Goal: Task Accomplishment & Management: Manage account settings

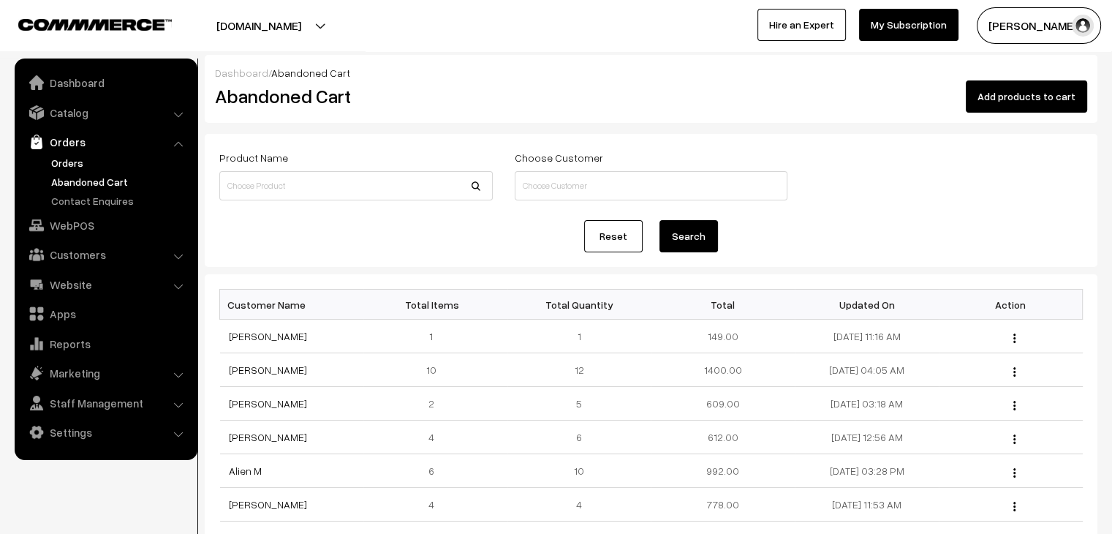
click at [73, 164] on link "Orders" at bounding box center [120, 162] width 145 height 15
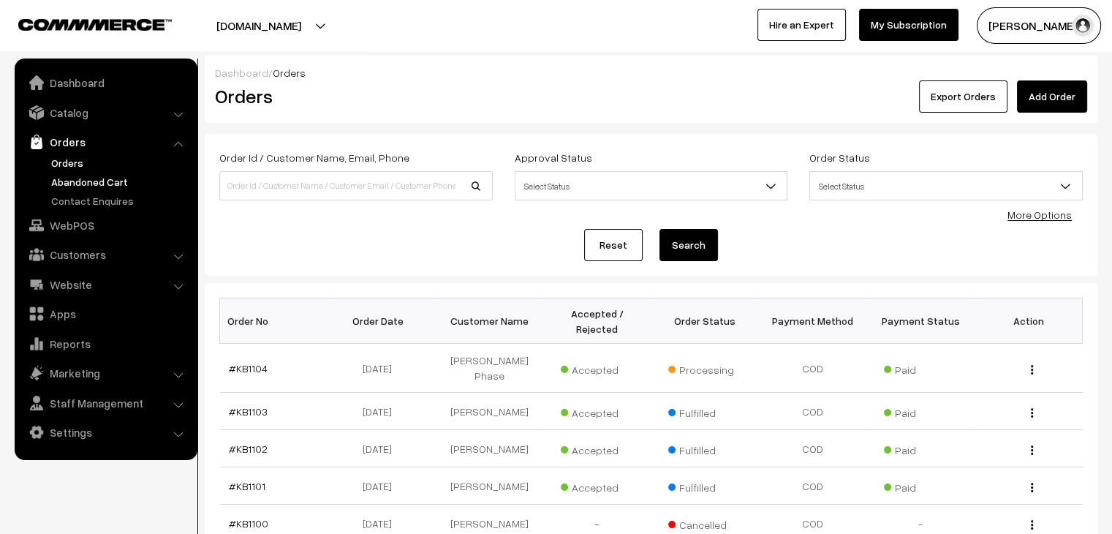
click at [69, 181] on link "Abandoned Cart" at bounding box center [120, 181] width 145 height 15
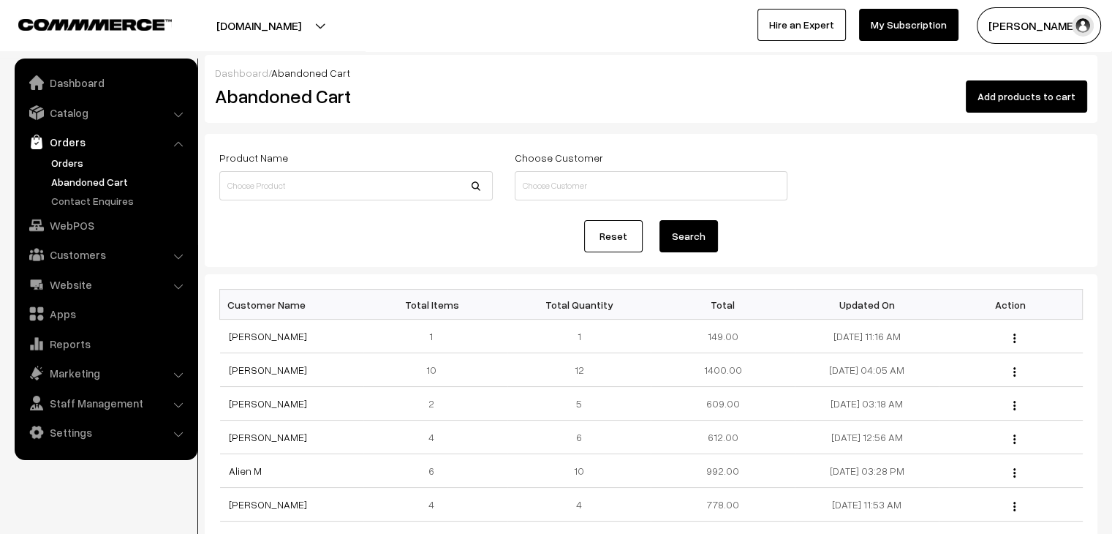
click at [55, 163] on link "Orders" at bounding box center [120, 162] width 145 height 15
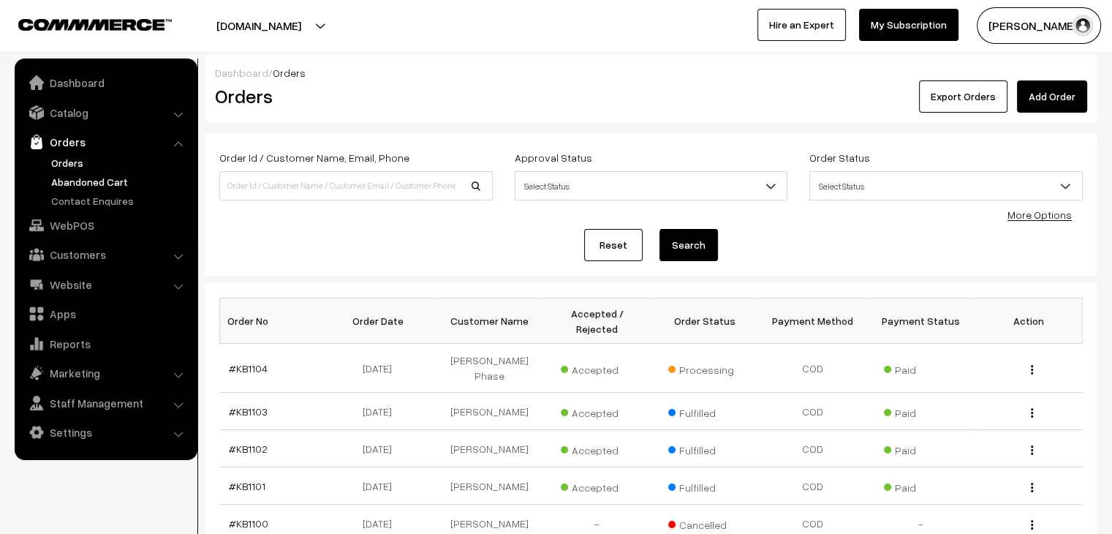
click at [90, 184] on link "Abandoned Cart" at bounding box center [120, 181] width 145 height 15
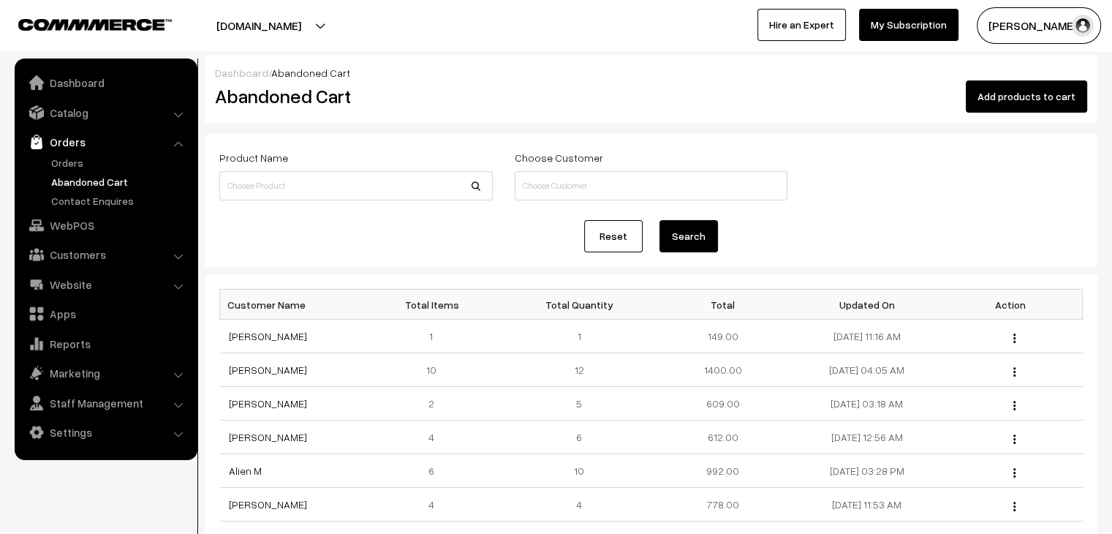
click at [67, 170] on ul "Orders" at bounding box center [105, 181] width 175 height 53
click at [64, 164] on link "Orders" at bounding box center [120, 162] width 145 height 15
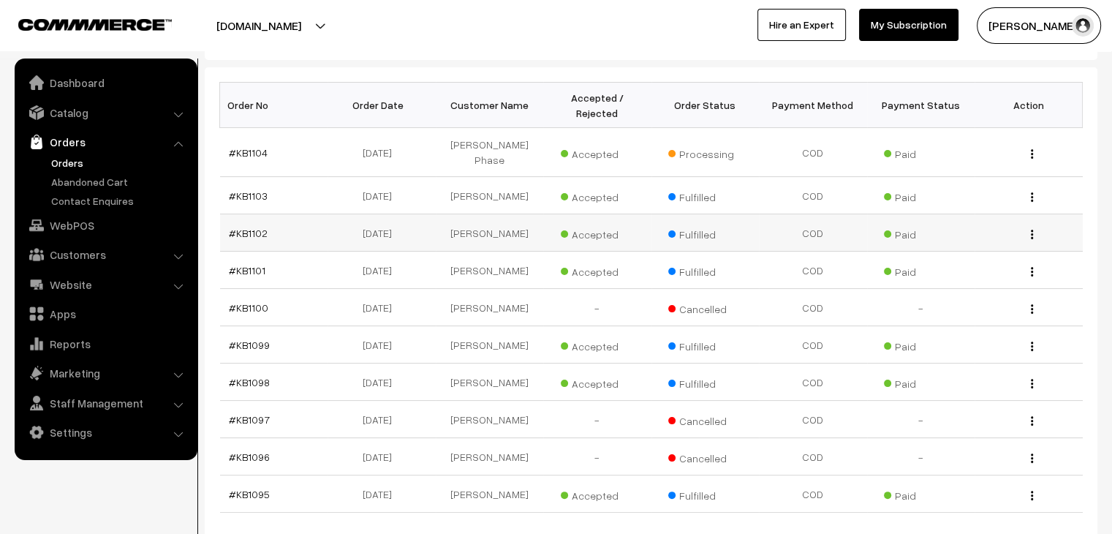
scroll to position [219, 0]
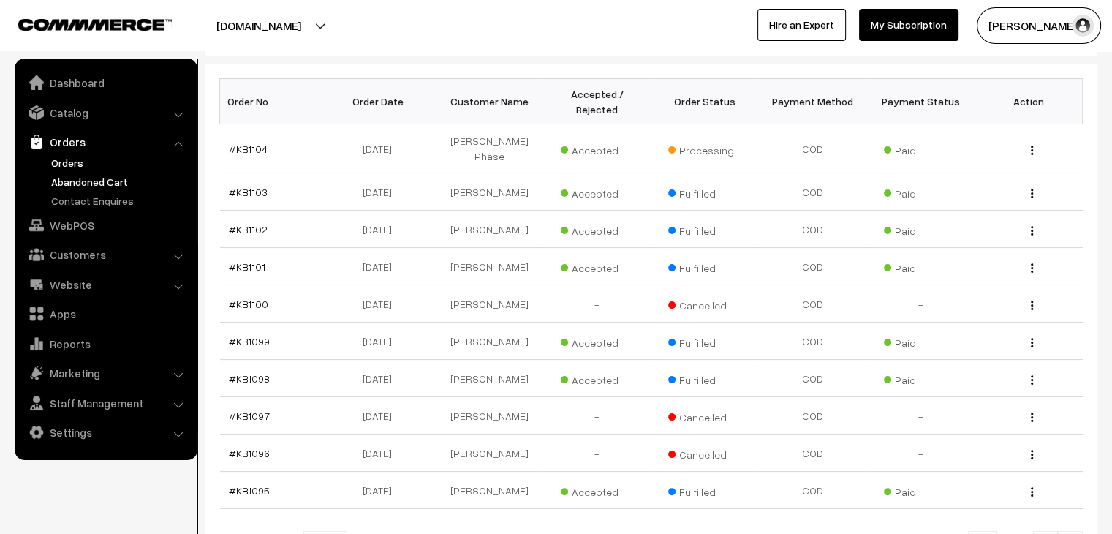
click at [107, 185] on link "Abandoned Cart" at bounding box center [120, 181] width 145 height 15
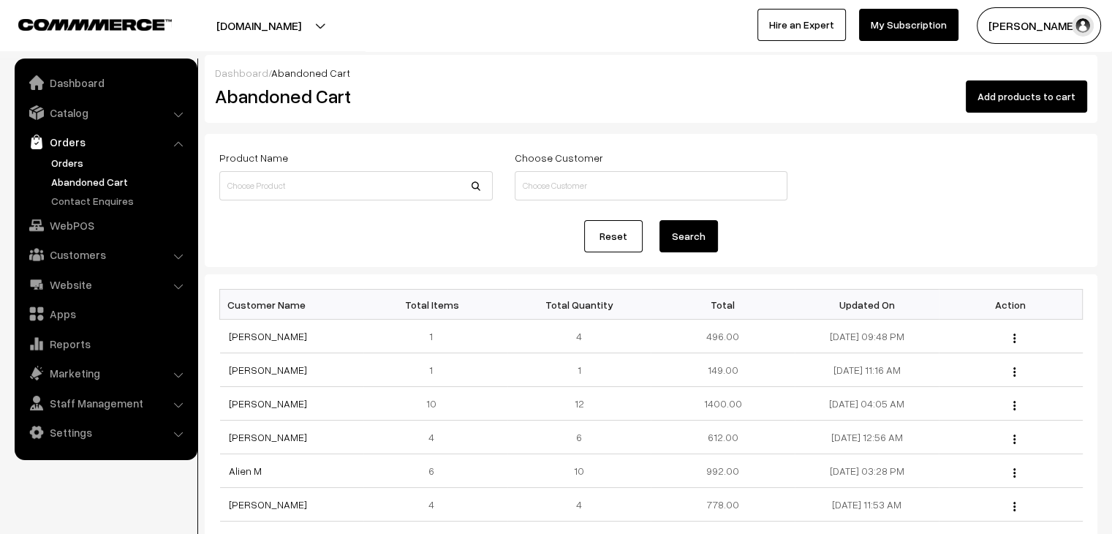
click at [61, 159] on link "Orders" at bounding box center [120, 162] width 145 height 15
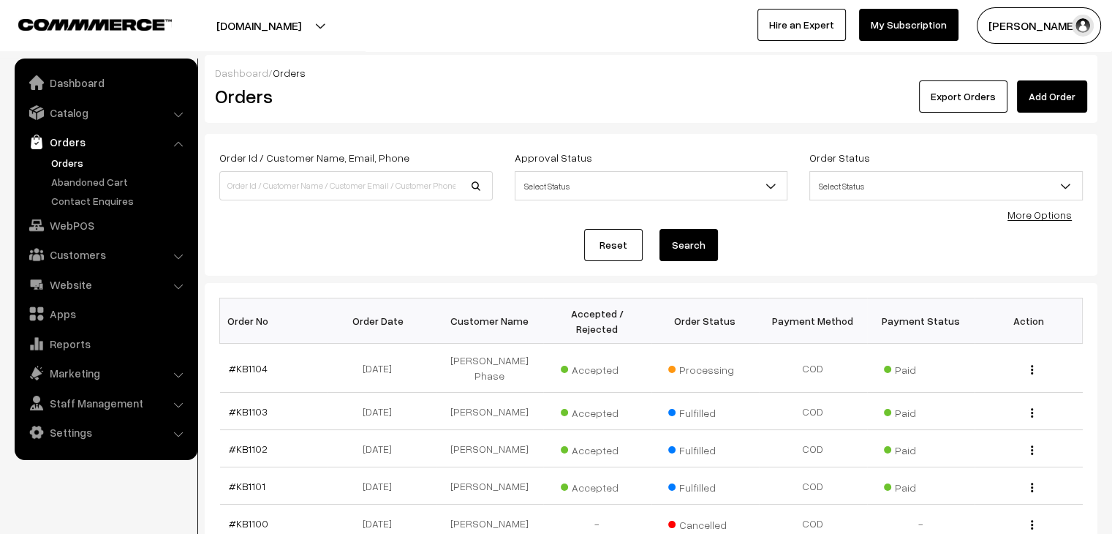
scroll to position [73, 0]
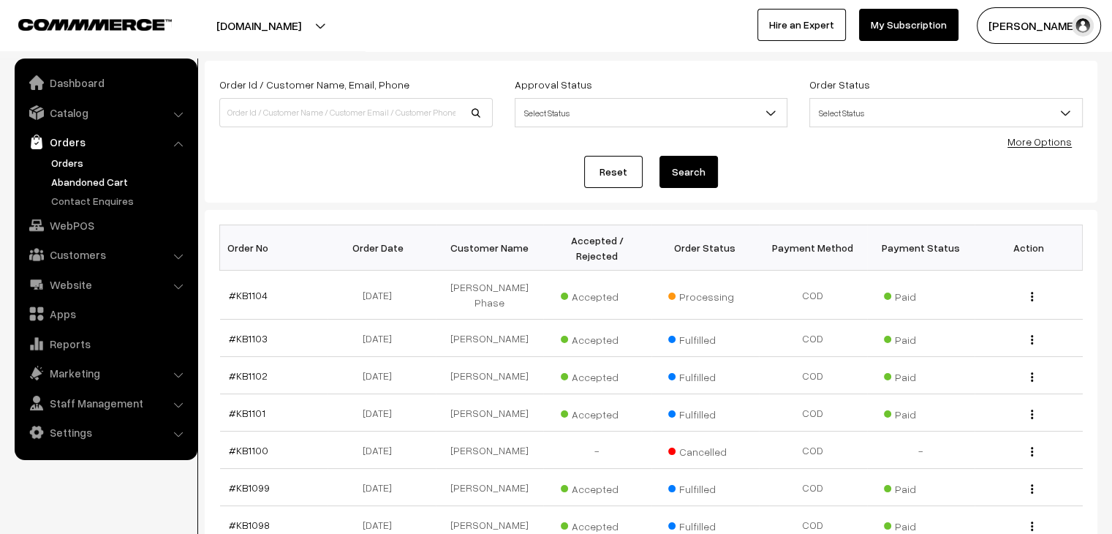
click at [122, 183] on link "Abandoned Cart" at bounding box center [120, 181] width 145 height 15
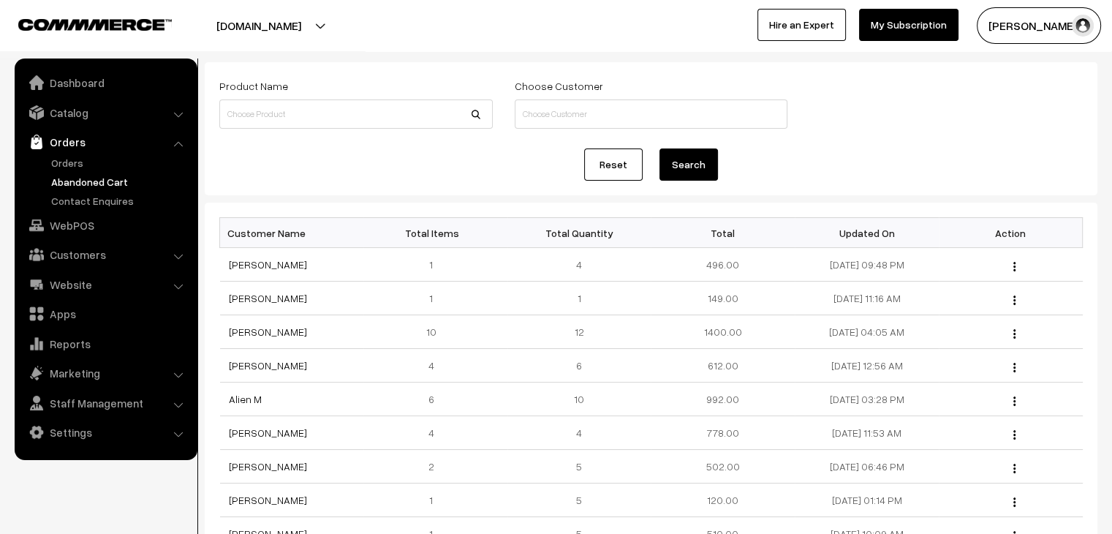
scroll to position [73, 0]
click at [254, 260] on link "Avneet Kaur" at bounding box center [268, 263] width 78 height 12
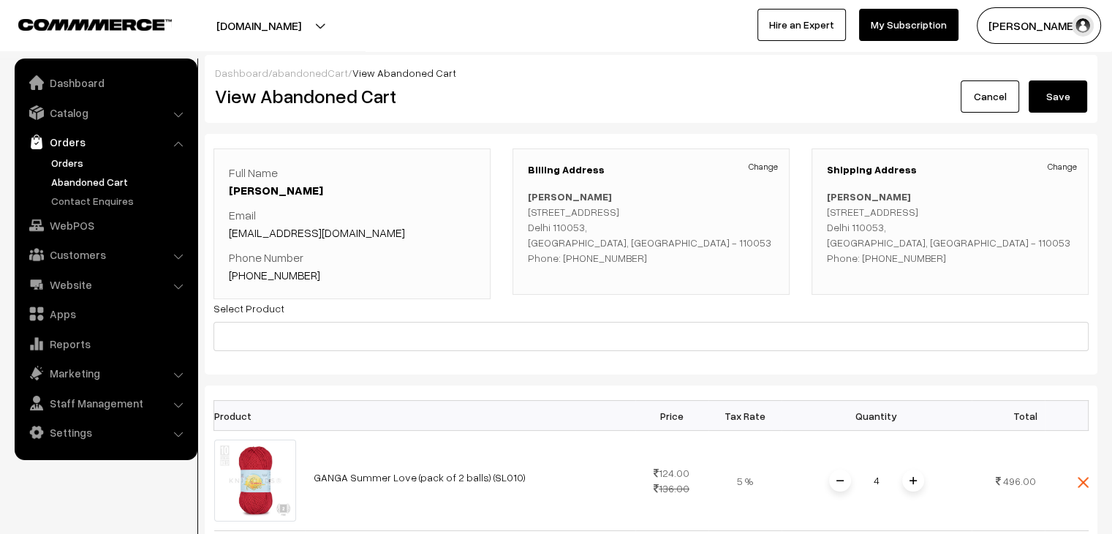
click at [75, 167] on link "Orders" at bounding box center [120, 162] width 145 height 15
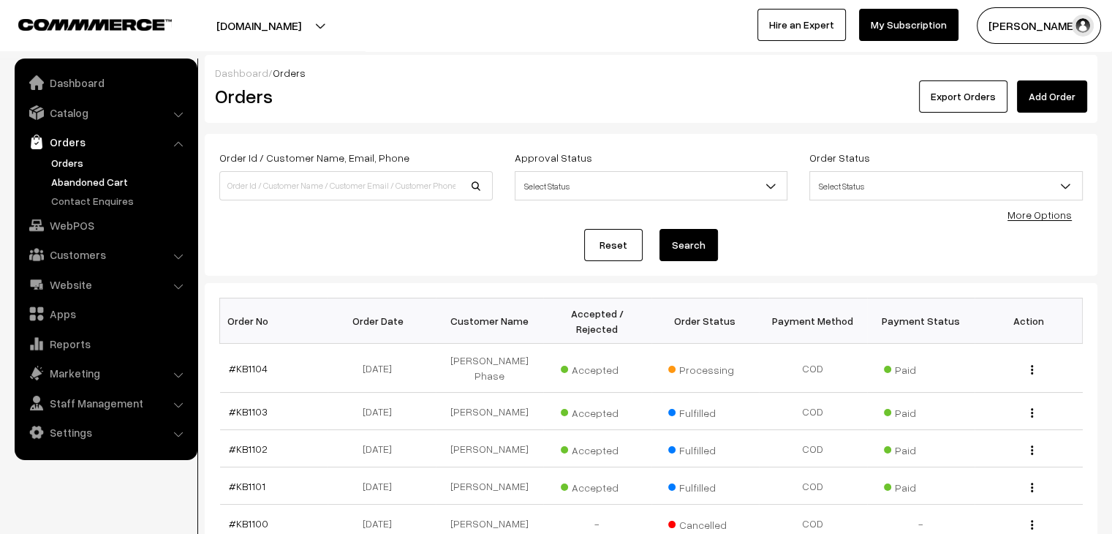
click at [128, 184] on link "Abandoned Cart" at bounding box center [120, 181] width 145 height 15
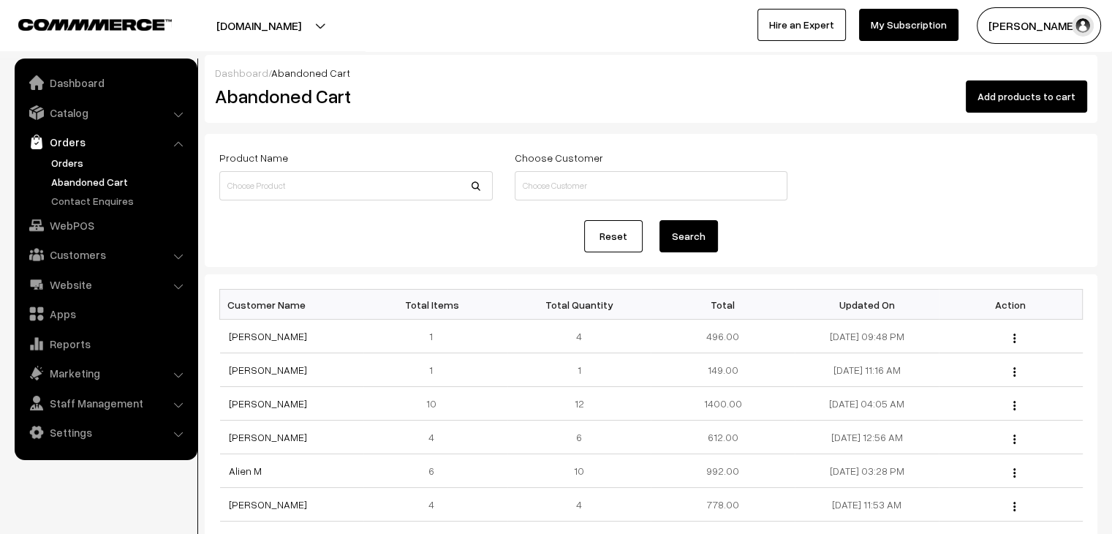
click at [67, 174] on link "Abandoned Cart" at bounding box center [120, 181] width 145 height 15
click at [81, 155] on link "Orders" at bounding box center [120, 162] width 145 height 15
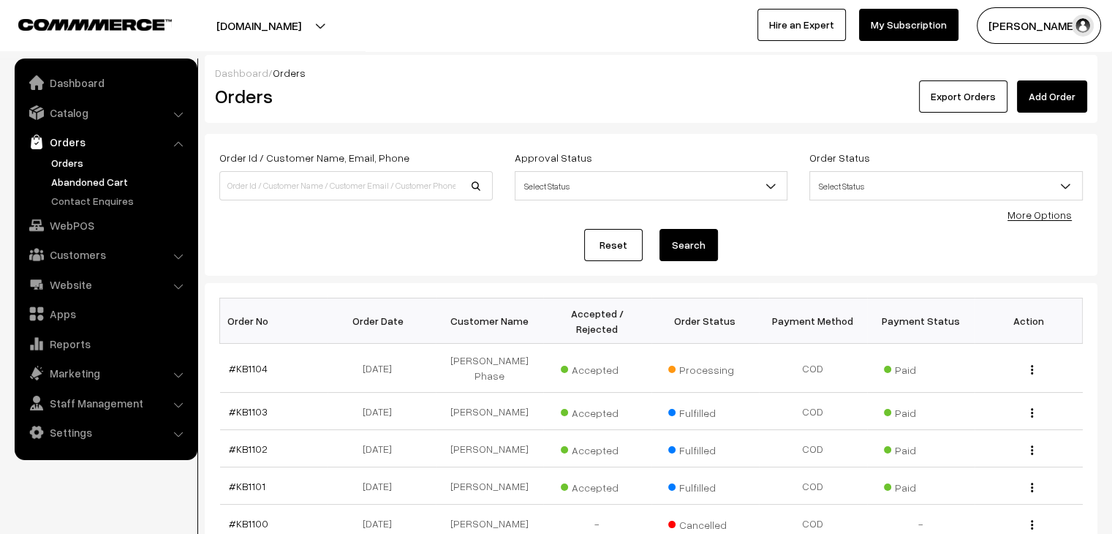
click at [121, 178] on link "Abandoned Cart" at bounding box center [120, 181] width 145 height 15
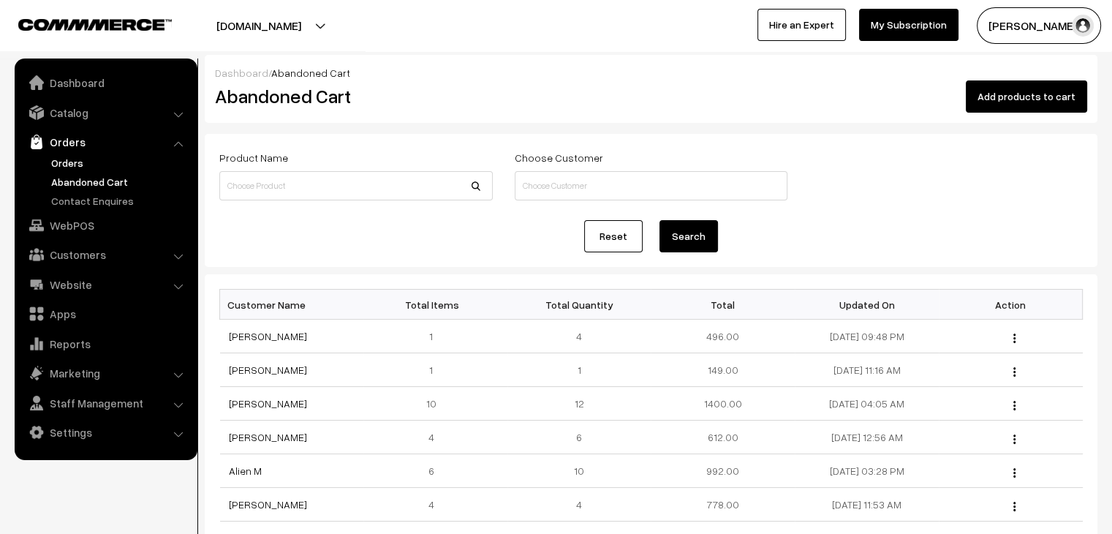
click at [69, 164] on link "Orders" at bounding box center [120, 162] width 145 height 15
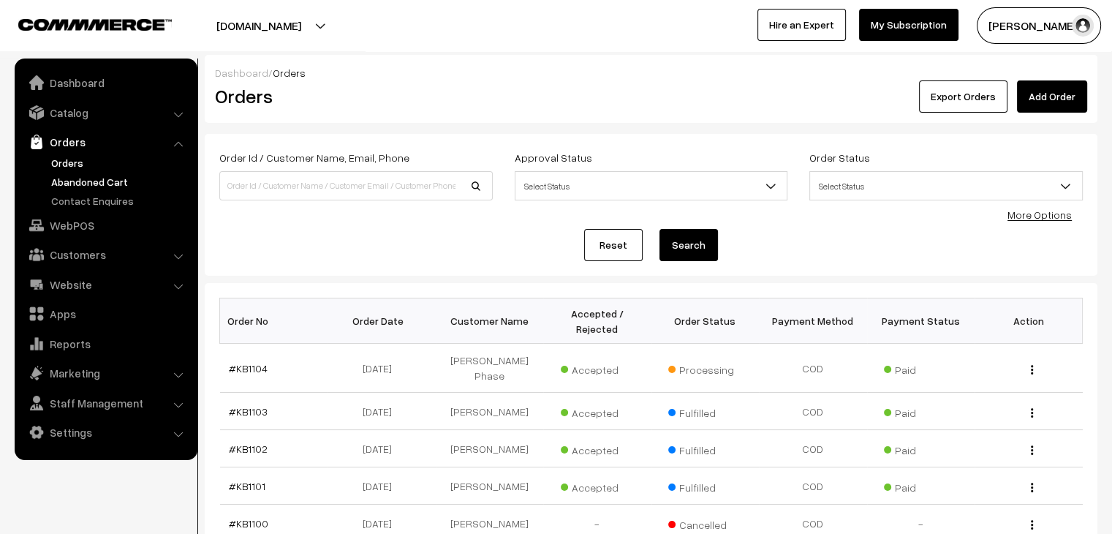
click at [109, 185] on link "Abandoned Cart" at bounding box center [120, 181] width 145 height 15
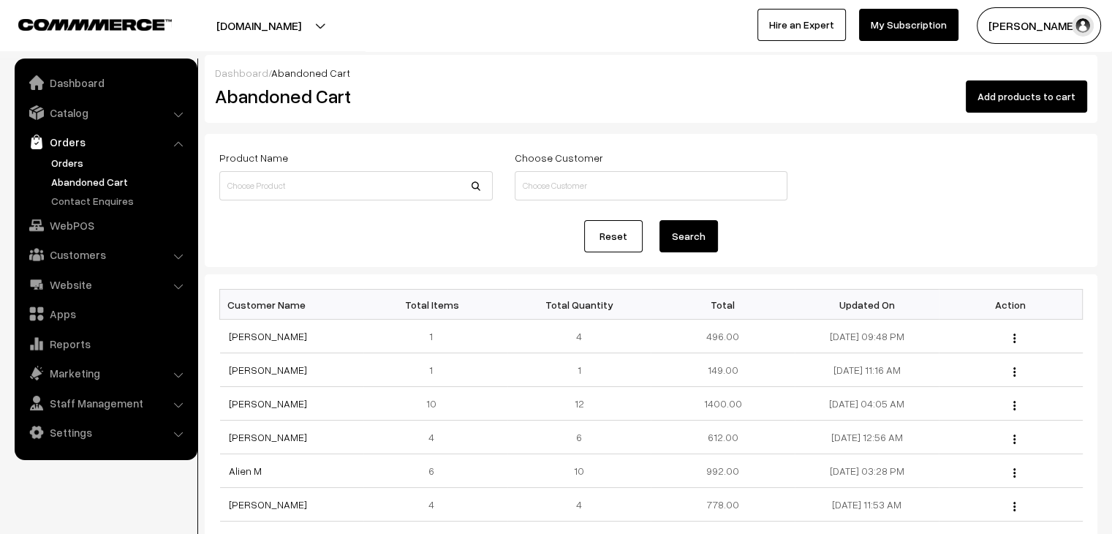
click at [65, 164] on link "Orders" at bounding box center [120, 162] width 145 height 15
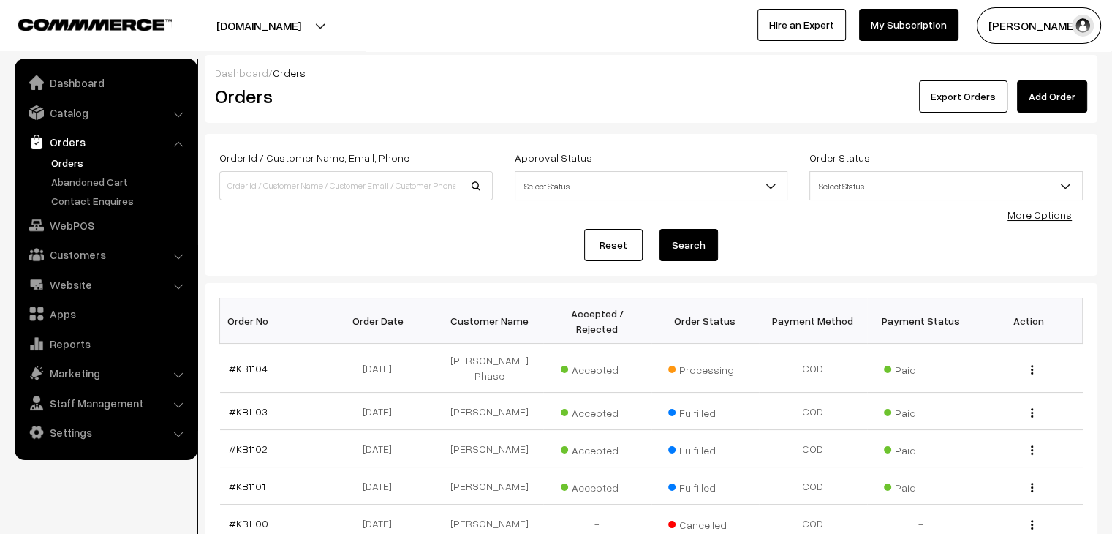
scroll to position [349, 0]
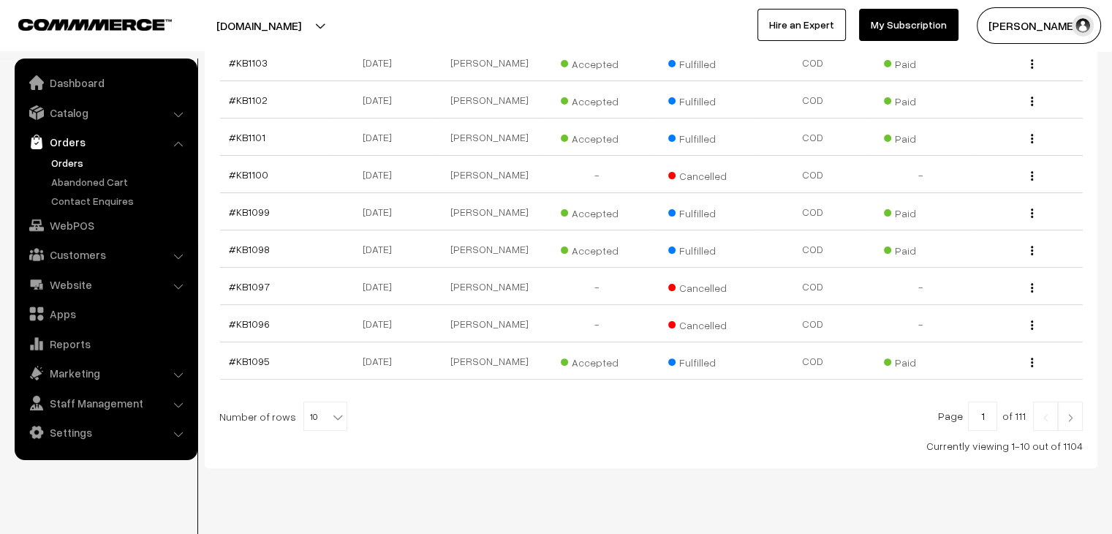
click at [330, 409] on b at bounding box center [337, 416] width 15 height 15
select select "100"
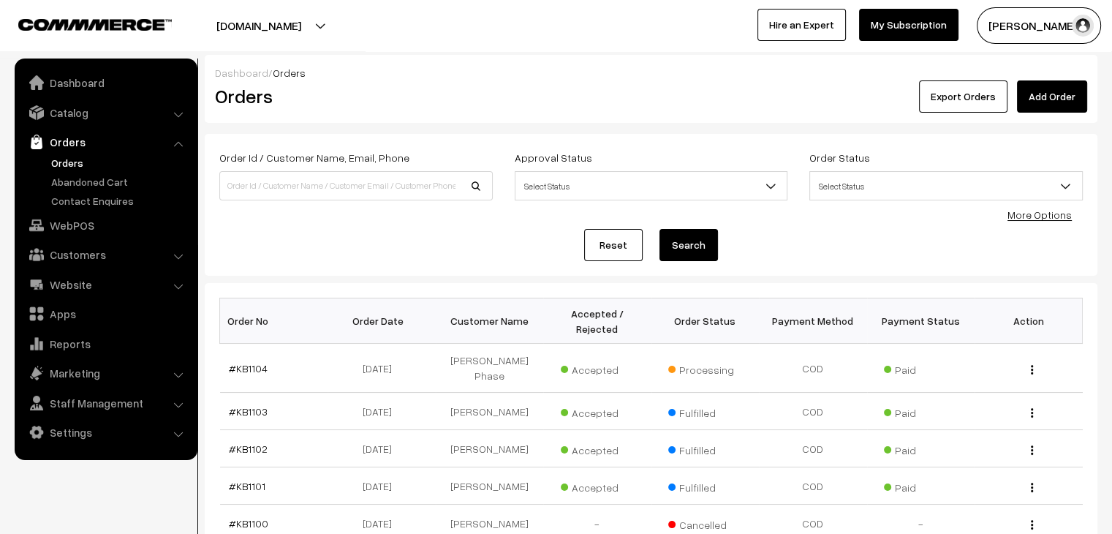
click at [116, 190] on ul "Orders" at bounding box center [105, 181] width 175 height 53
click at [113, 184] on link "Abandoned Cart" at bounding box center [120, 181] width 145 height 15
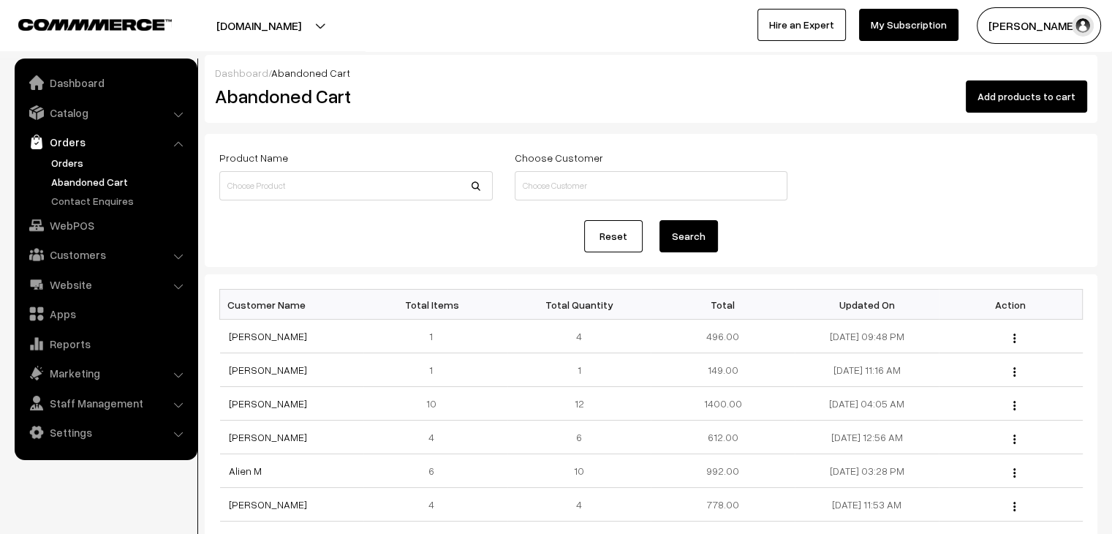
click at [72, 163] on link "Orders" at bounding box center [120, 162] width 145 height 15
